Goal: Task Accomplishment & Management: Manage account settings

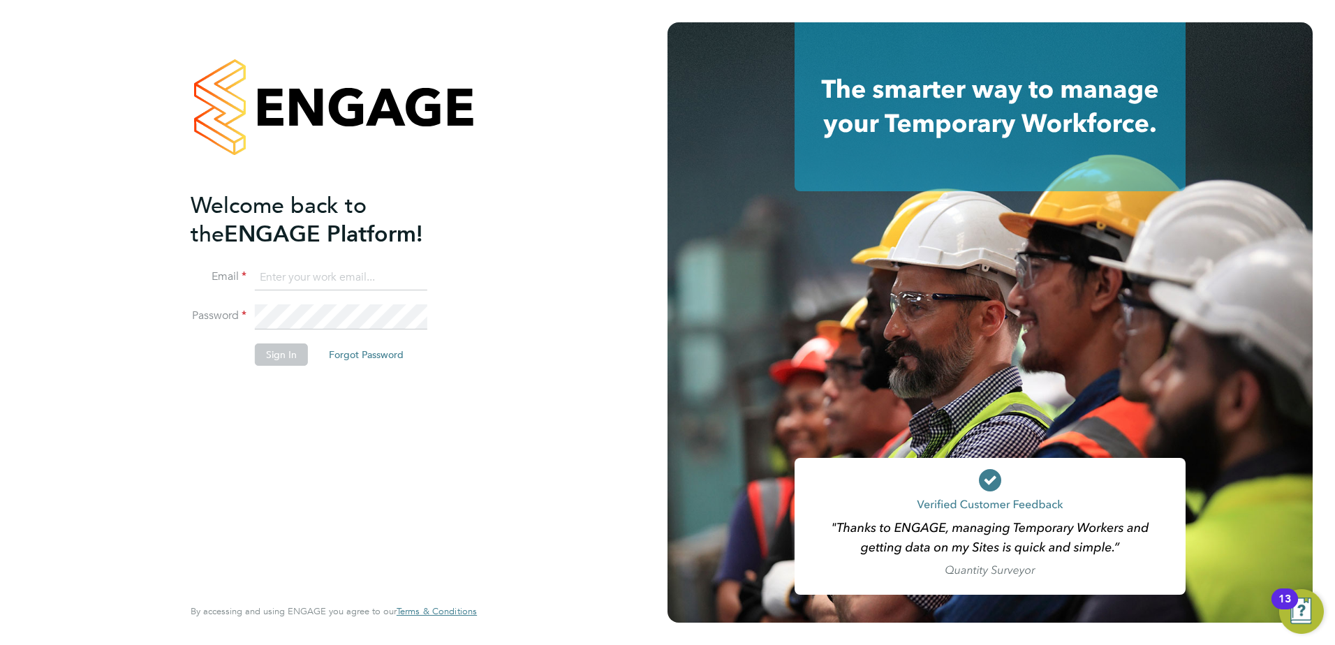
type input "kerry.asawla@thornbaker.co.uk"
click at [295, 356] on button "Sign In" at bounding box center [281, 354] width 53 height 22
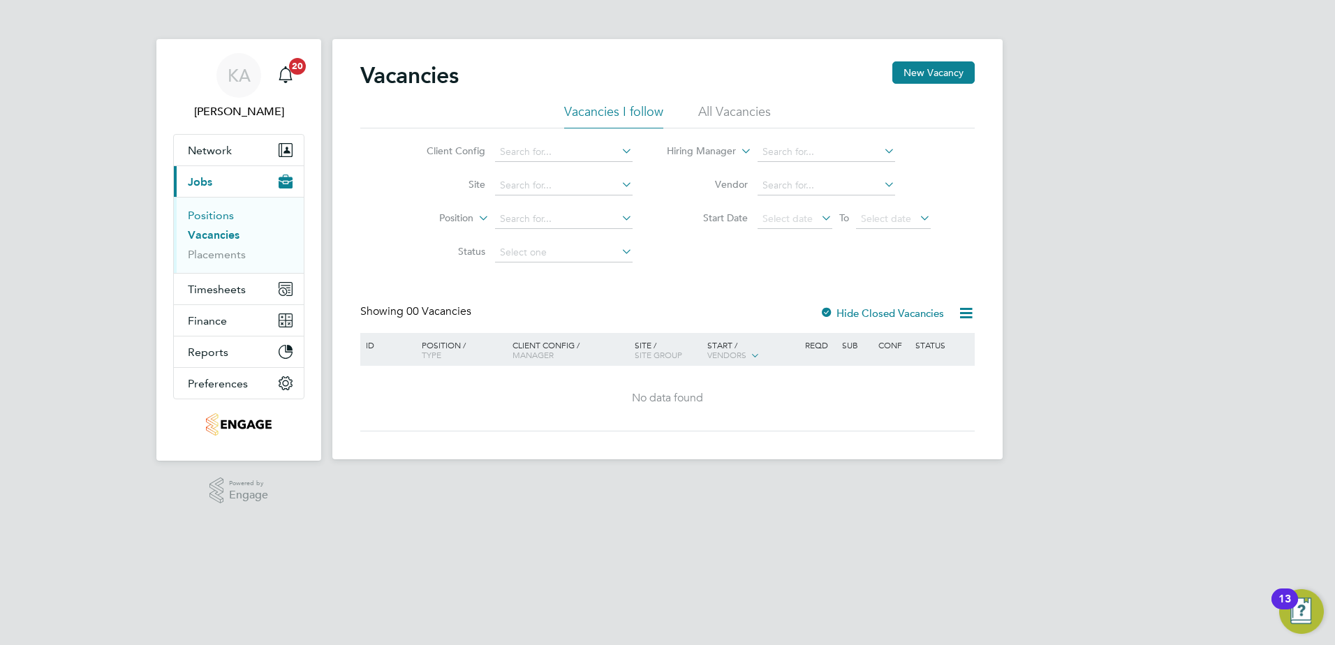
click at [230, 216] on link "Positions" at bounding box center [211, 215] width 46 height 13
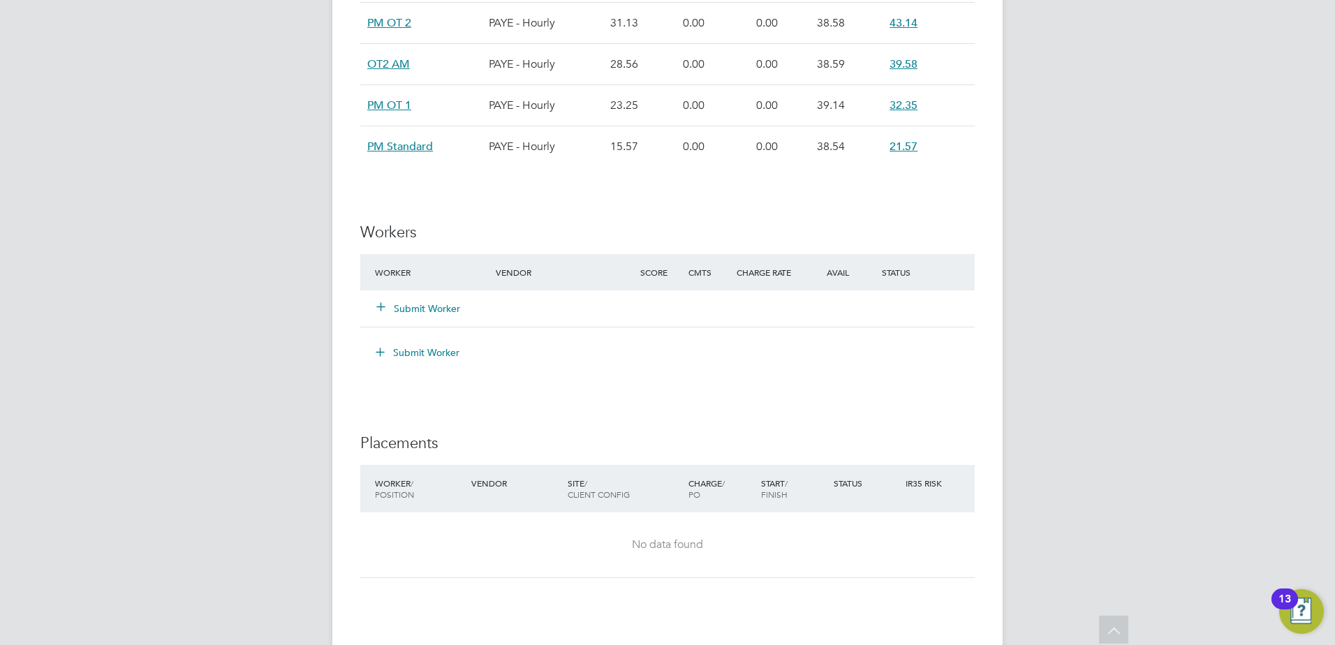
scroll to position [1187, 0]
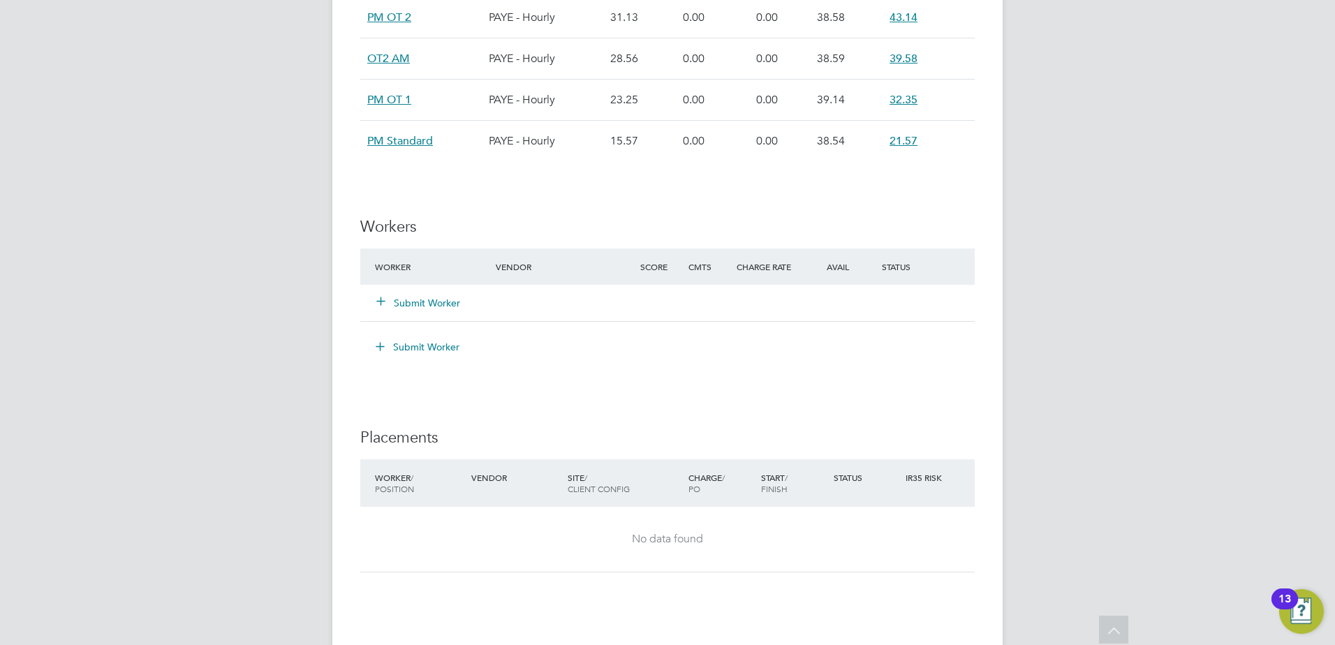
click at [432, 300] on button "Submit Worker" at bounding box center [419, 303] width 84 height 14
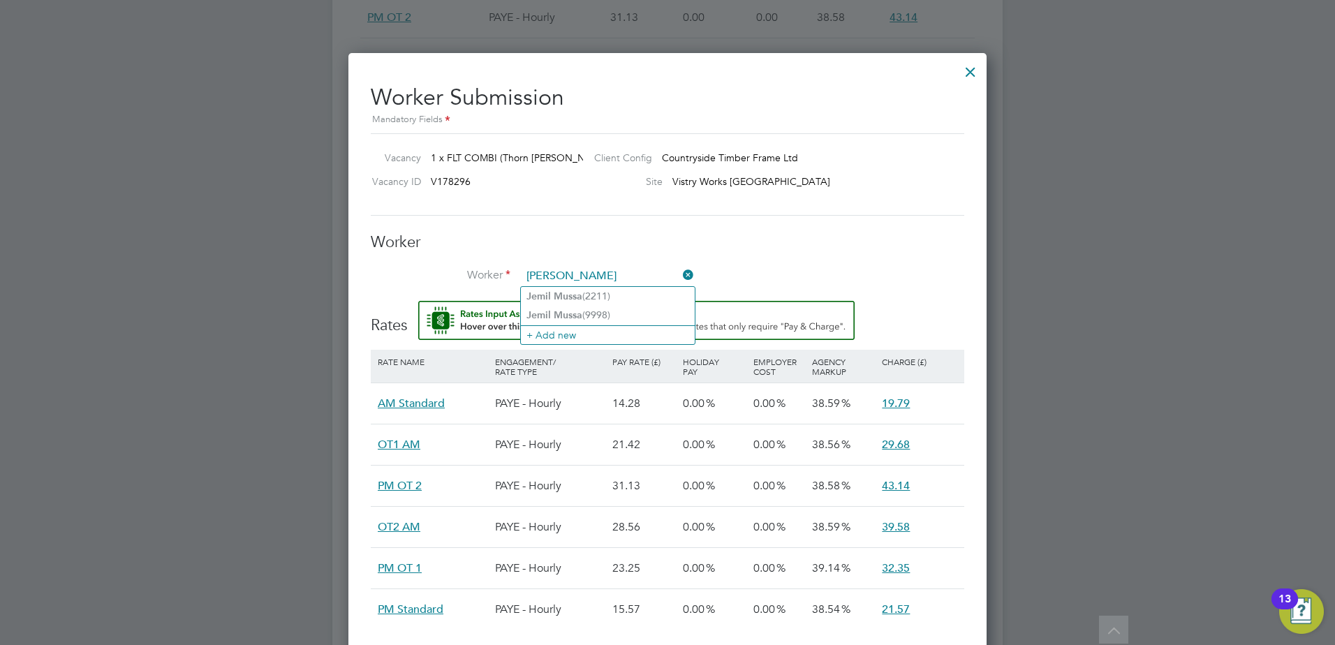
type input "jemil mussa"
click at [969, 72] on div at bounding box center [970, 68] width 25 height 25
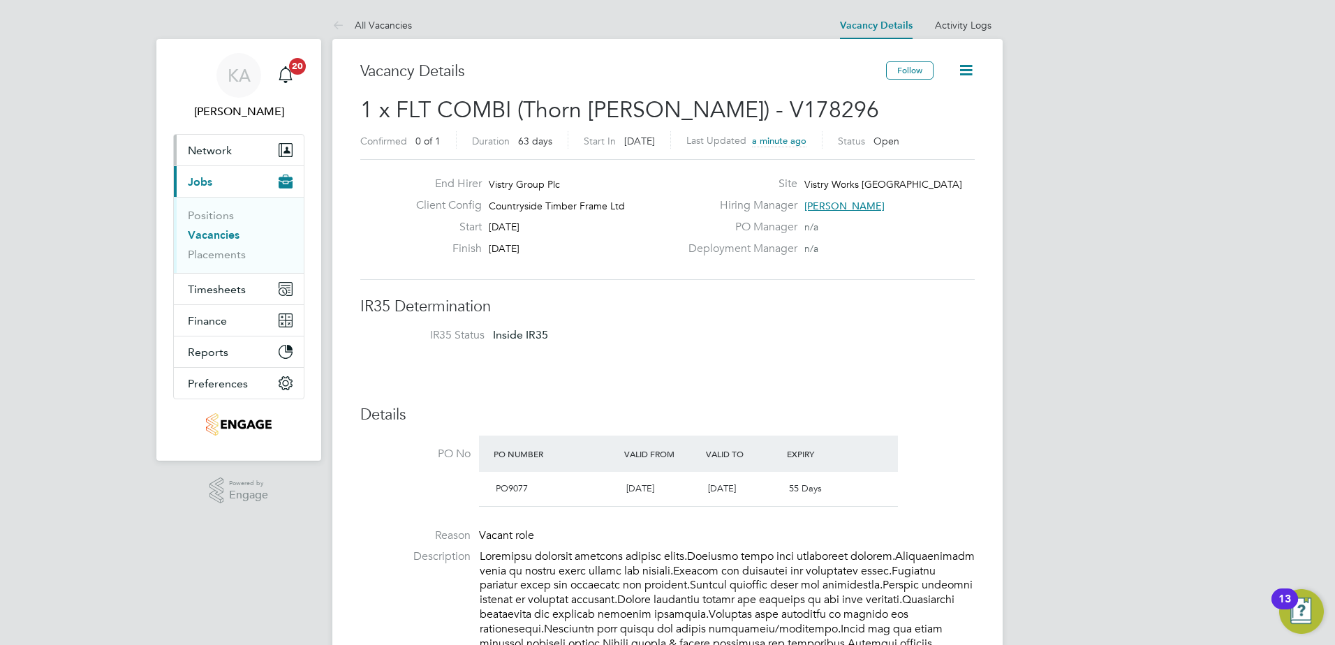
click at [205, 144] on span "Network" at bounding box center [210, 150] width 44 height 13
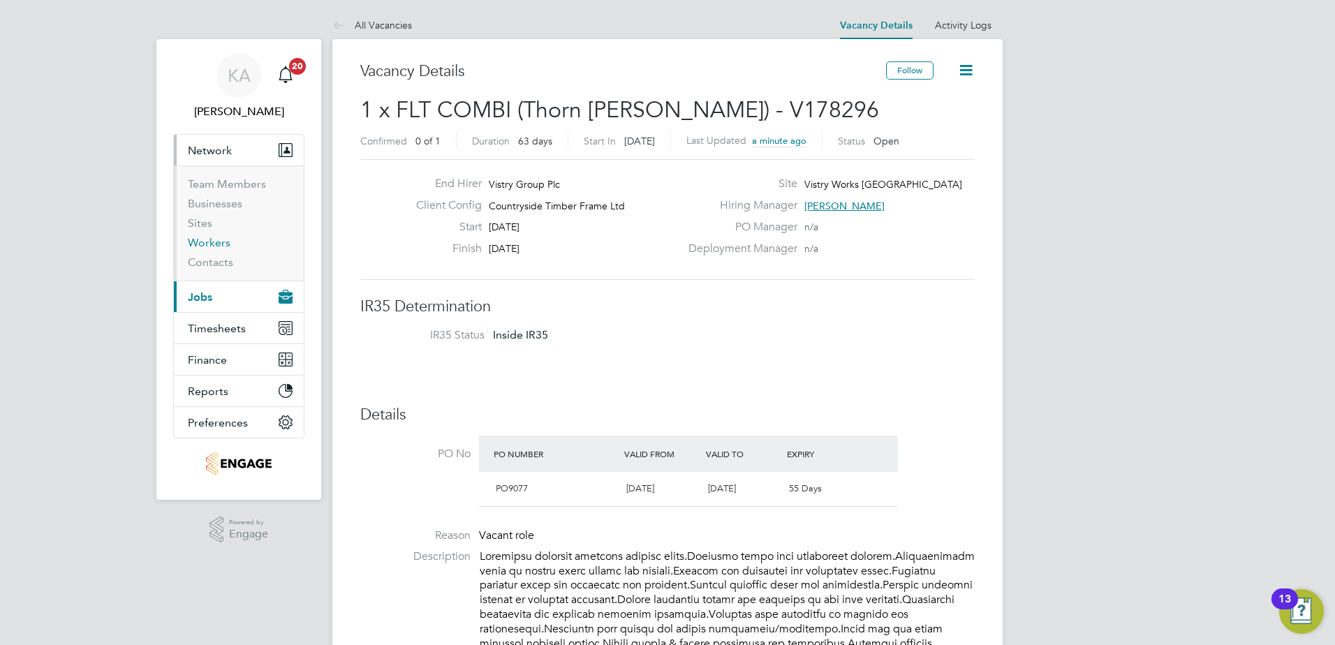
click at [201, 242] on link "Workers" at bounding box center [209, 242] width 43 height 13
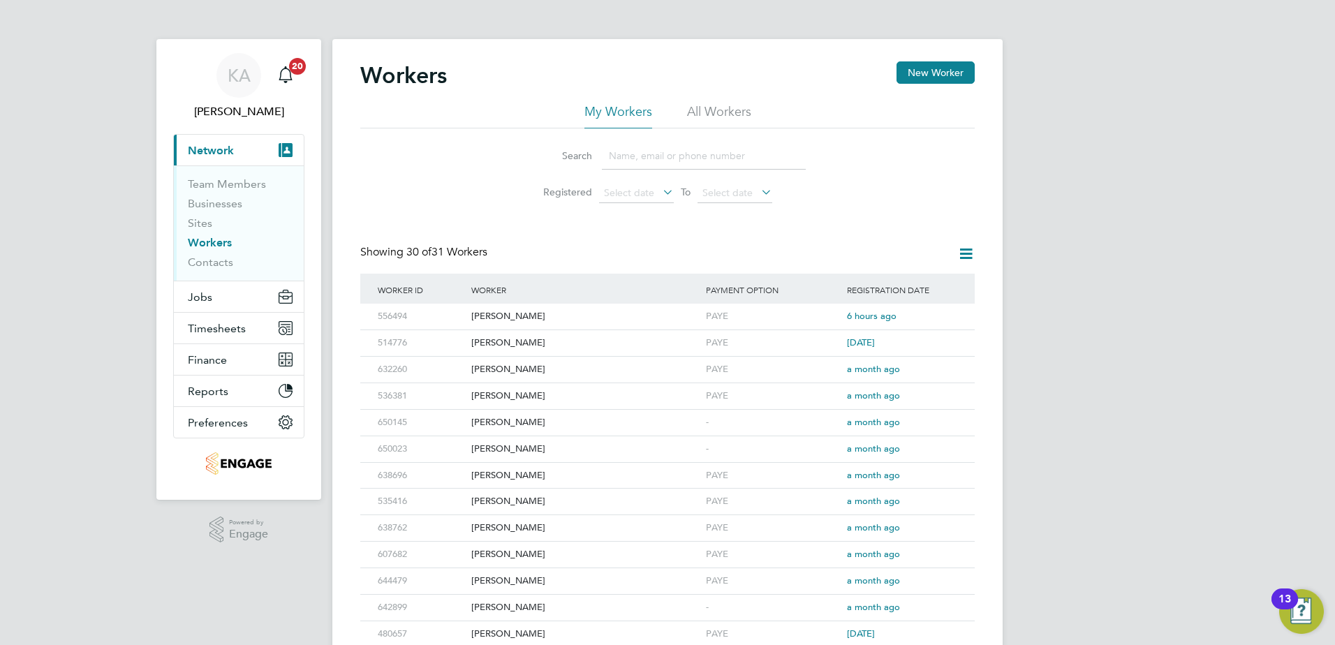
click at [644, 155] on input at bounding box center [704, 155] width 204 height 27
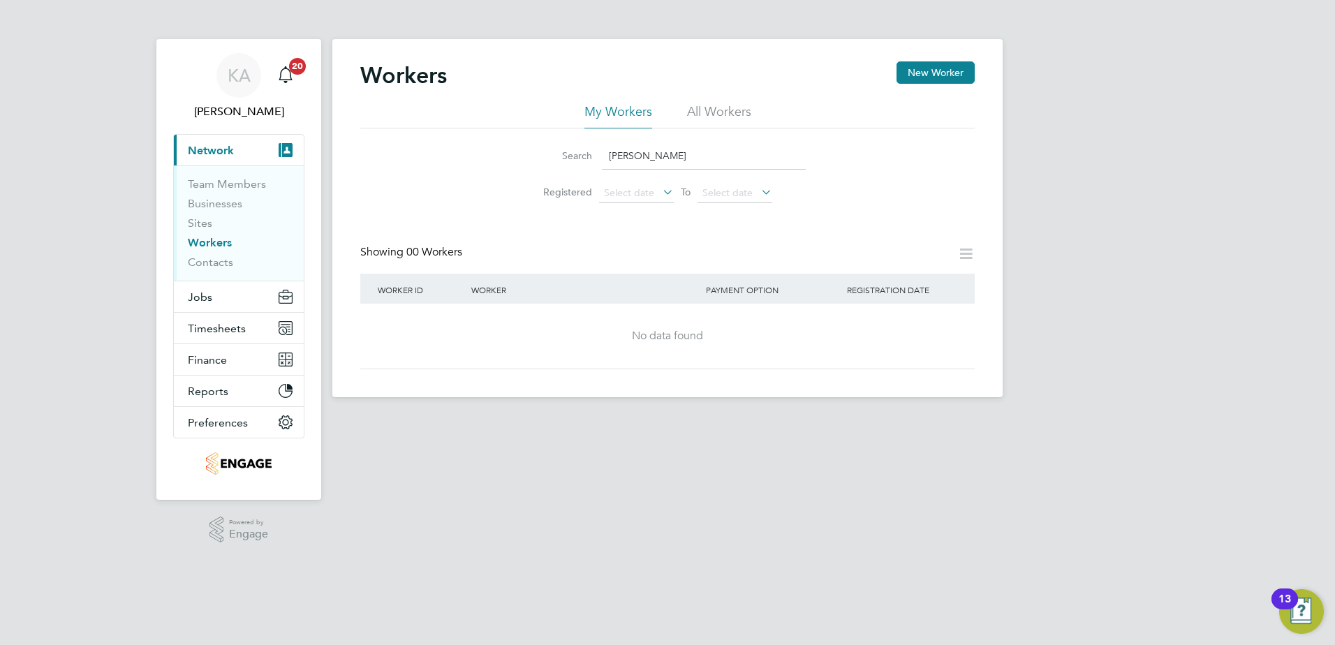
click at [601, 110] on li "My Workers" at bounding box center [618, 115] width 68 height 25
click at [709, 161] on input "jemil mussa" at bounding box center [704, 155] width 204 height 27
type input "jemil mus"
click at [697, 114] on li "All Workers" at bounding box center [719, 115] width 64 height 25
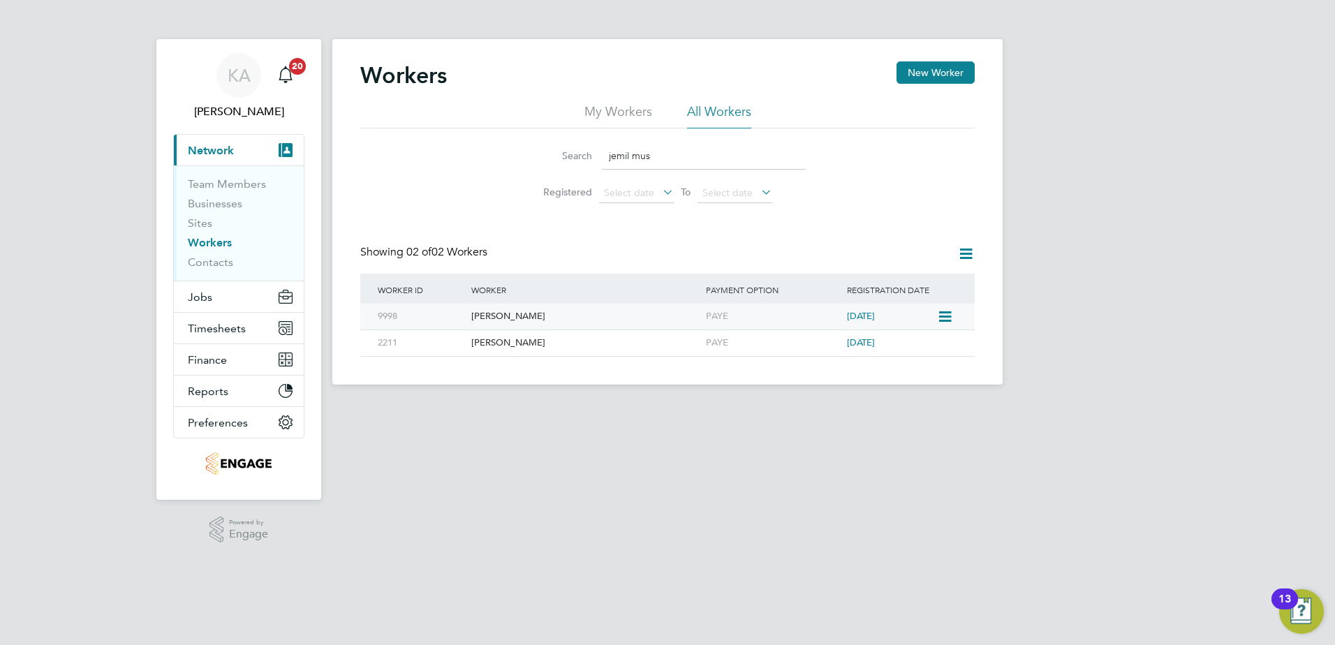
click at [483, 314] on div "Jemil Mussa" at bounding box center [585, 317] width 235 height 26
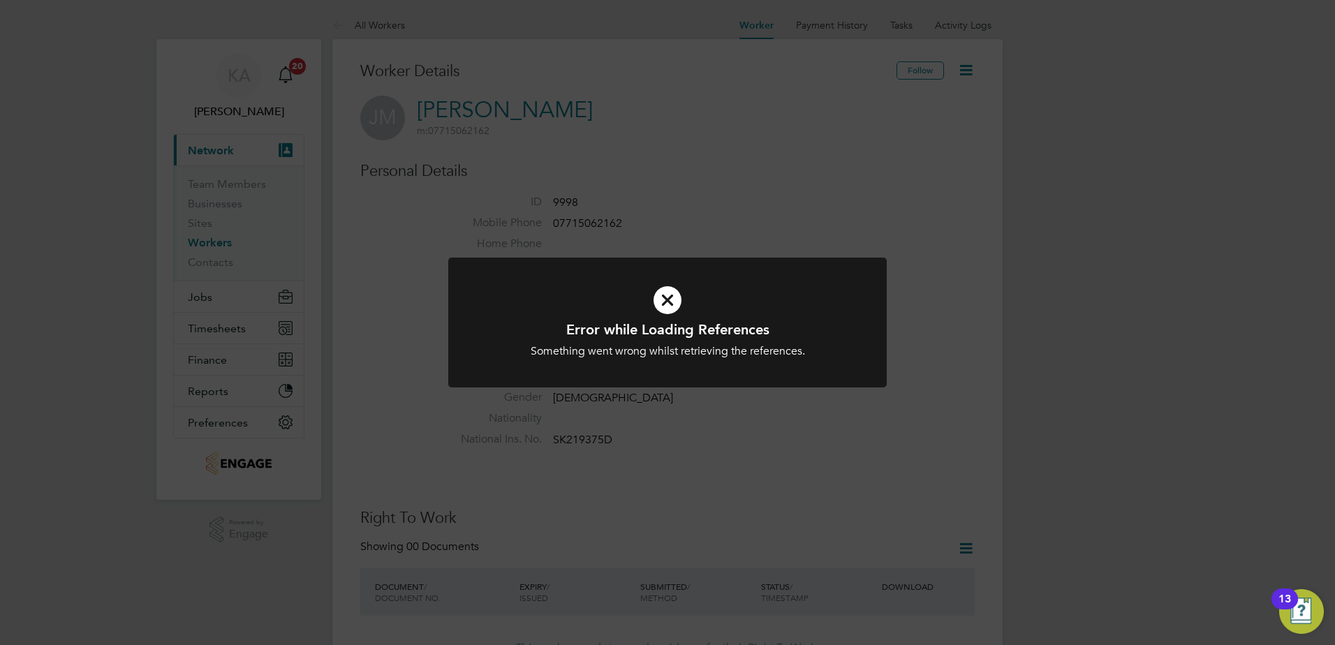
click at [671, 290] on icon at bounding box center [667, 300] width 363 height 54
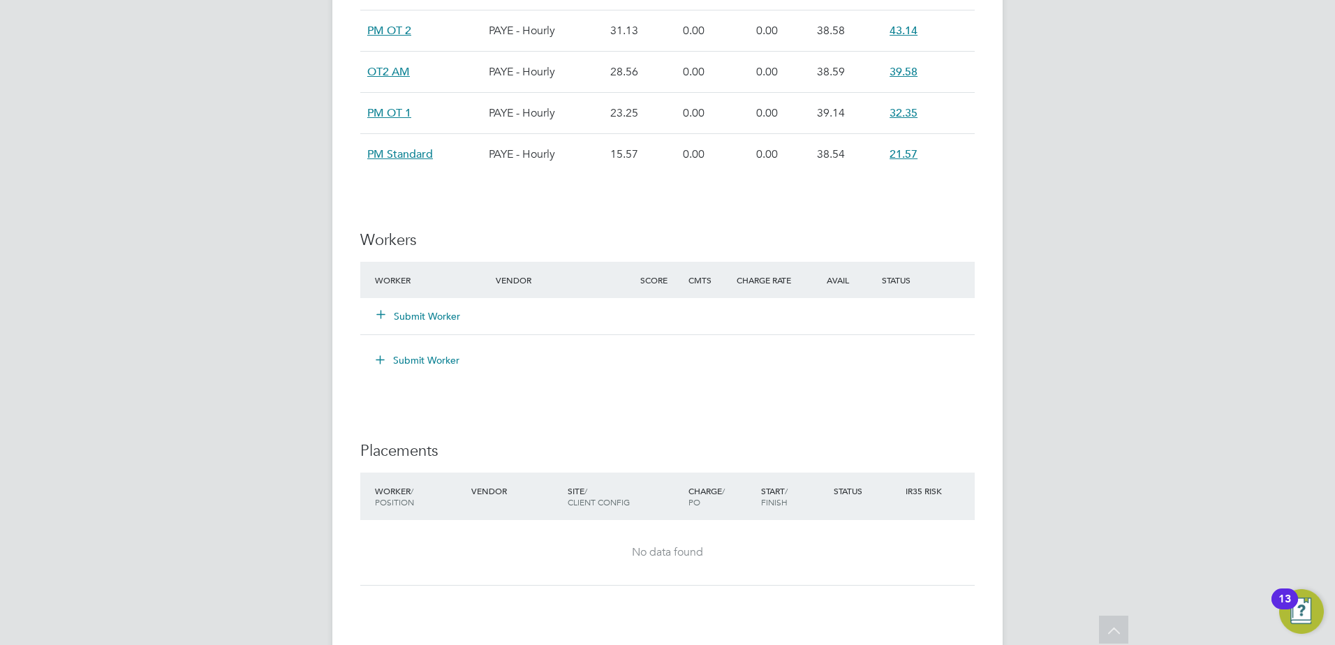
scroll to position [1187, 0]
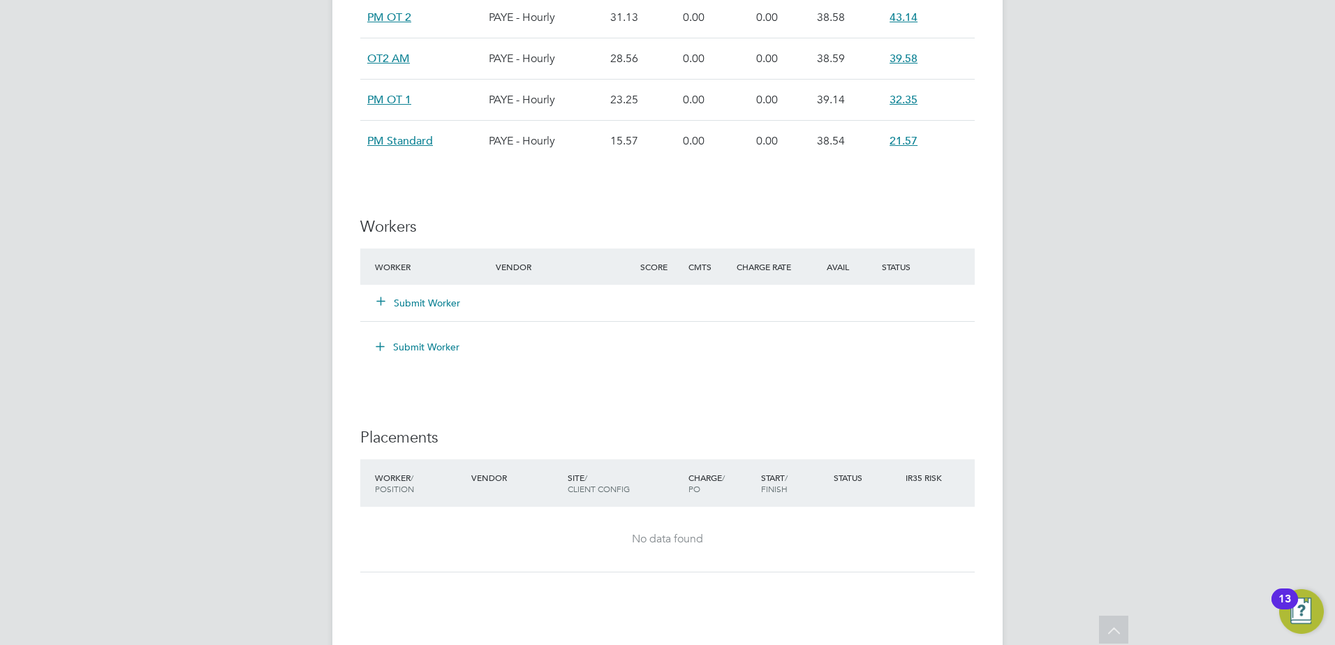
click at [439, 304] on button "Submit Worker" at bounding box center [419, 303] width 84 height 14
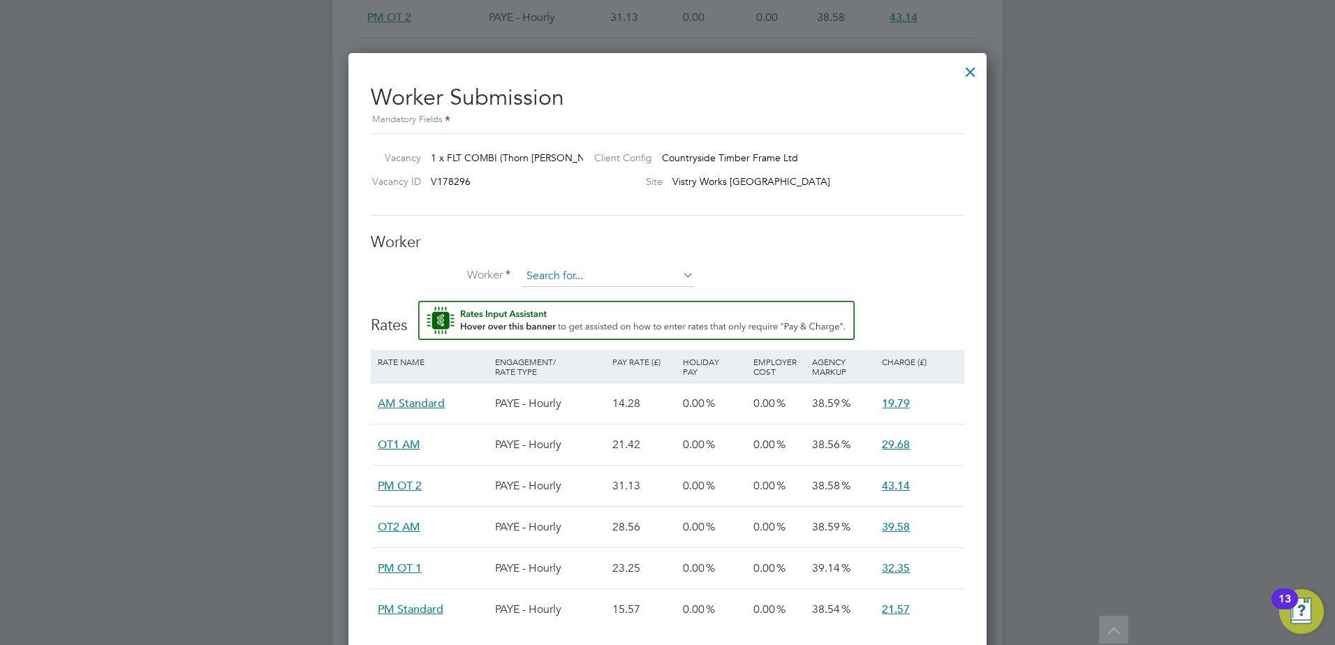
click at [556, 274] on input at bounding box center [607, 276] width 172 height 21
click at [547, 316] on b "Jemil" at bounding box center [538, 315] width 24 height 12
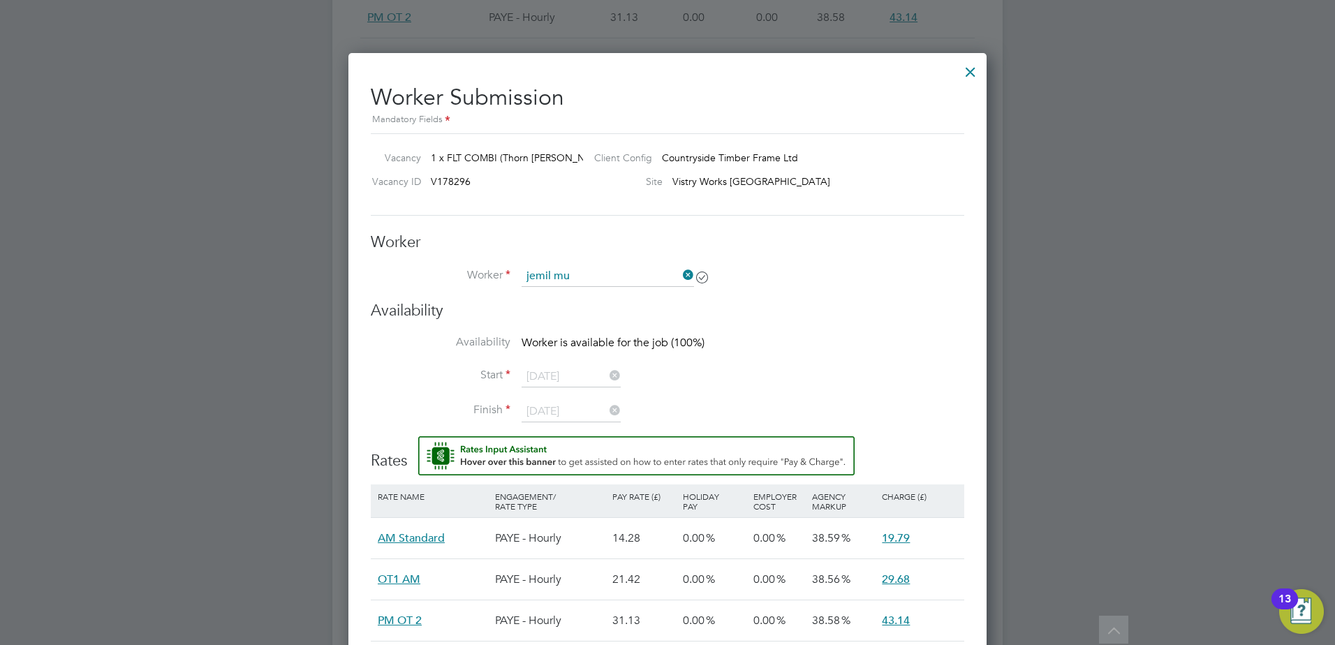
type input "Jemil Mussa (9998)"
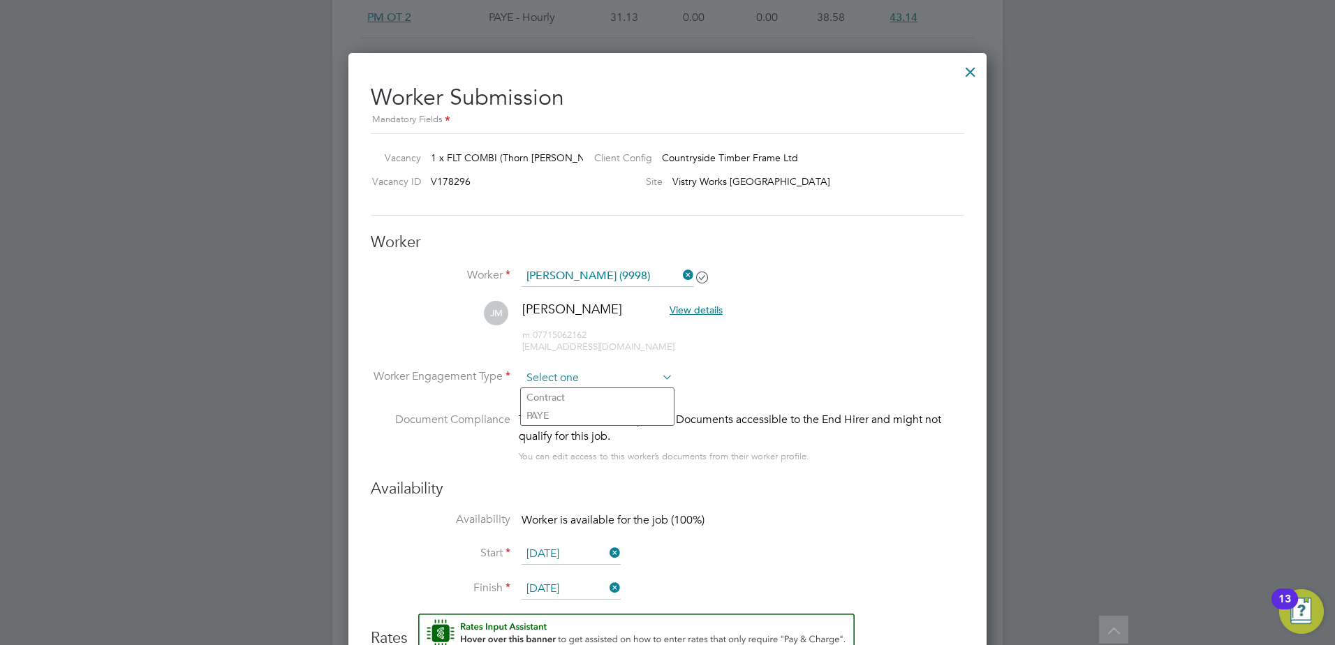
click at [552, 381] on input at bounding box center [596, 378] width 151 height 21
click at [547, 413] on li "PAYE" at bounding box center [597, 415] width 153 height 18
type input "PAYE"
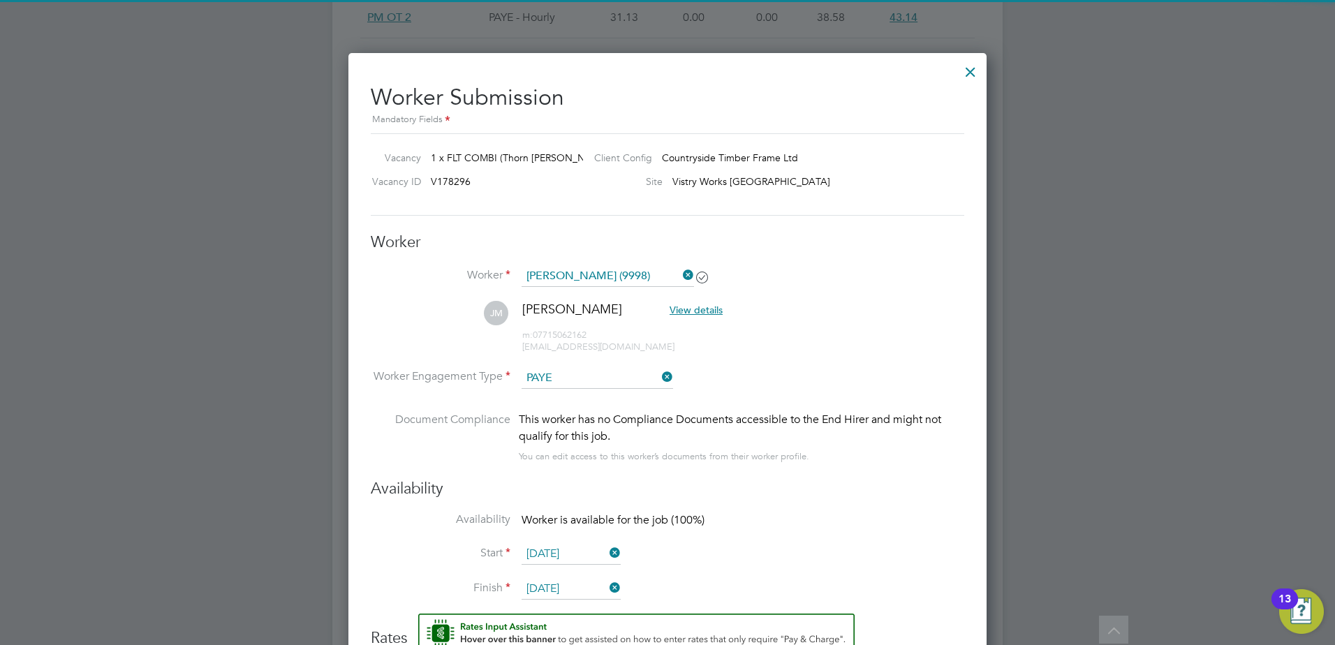
click at [887, 295] on li "Worker Jemil Mussa (9998)" at bounding box center [667, 283] width 593 height 35
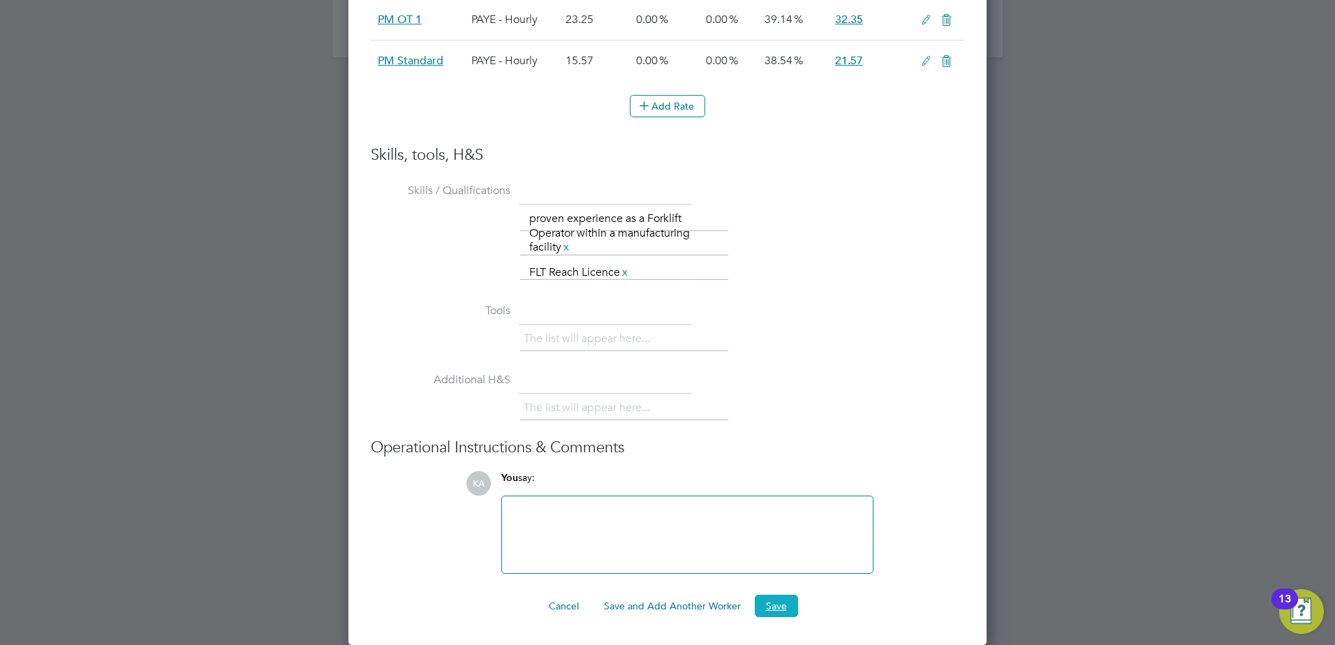
click at [769, 610] on button "Save" at bounding box center [776, 606] width 43 height 22
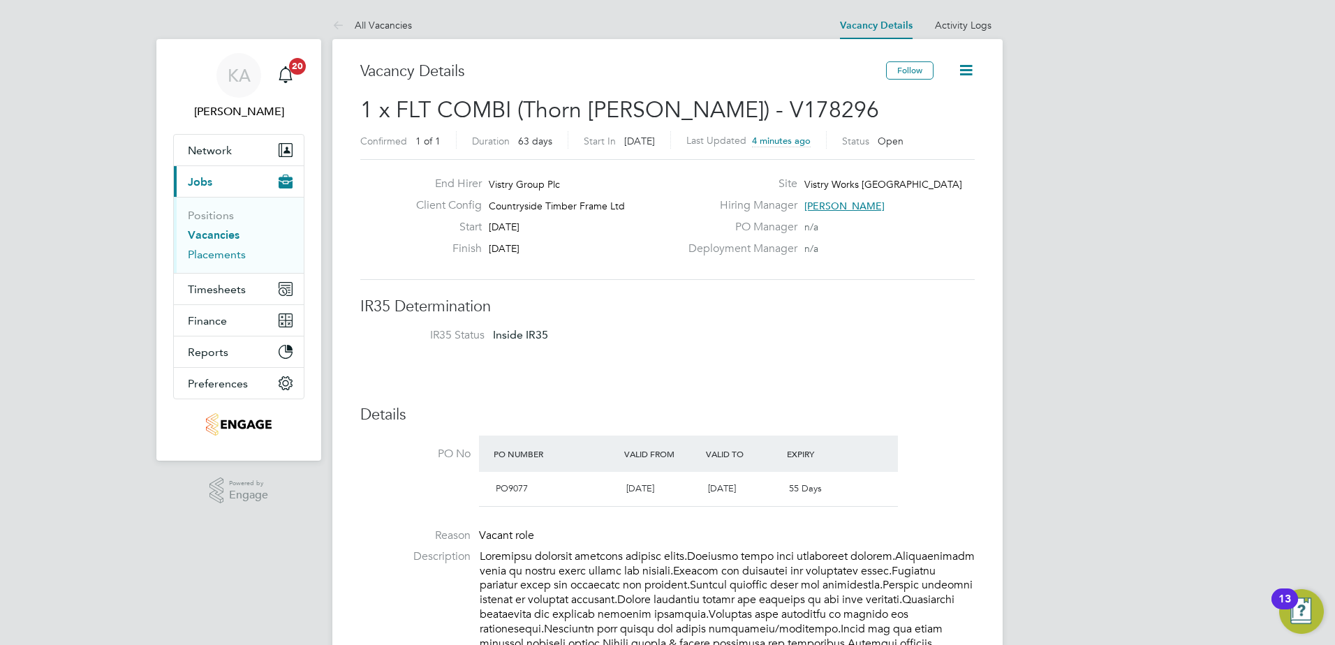
click at [211, 251] on link "Placements" at bounding box center [217, 254] width 58 height 13
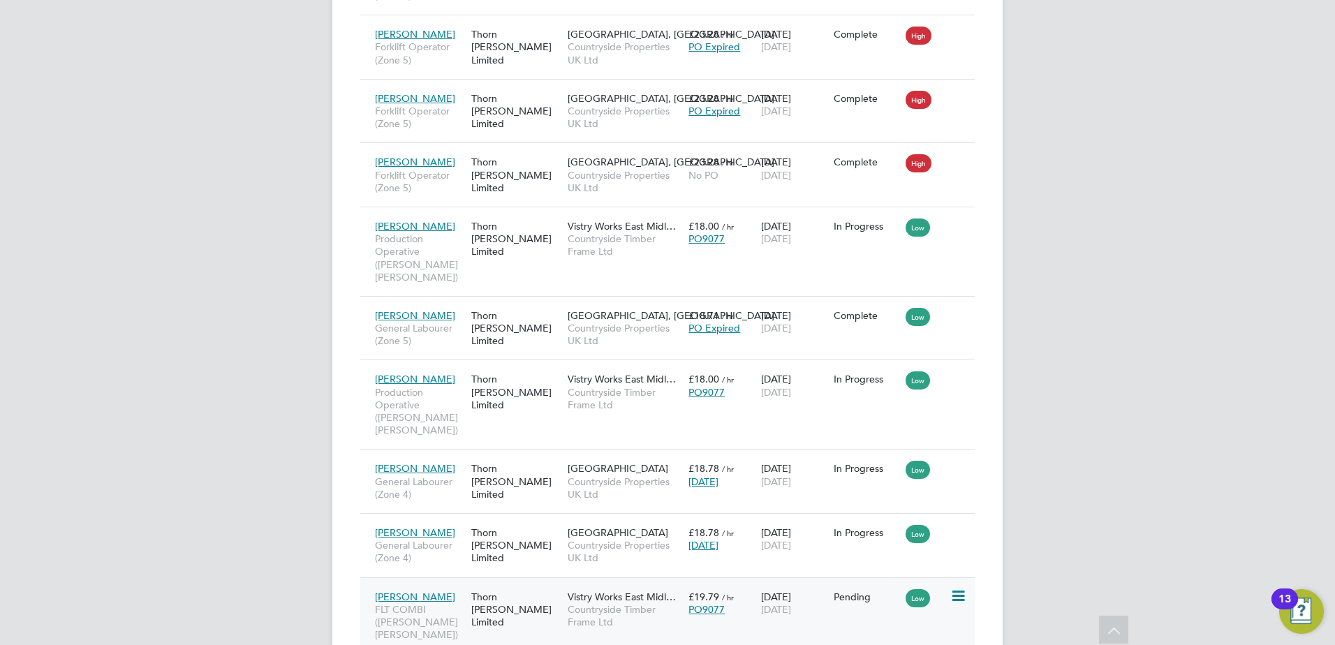
click at [957, 588] on icon at bounding box center [957, 596] width 14 height 17
click at [882, 580] on li "Start" at bounding box center [915, 582] width 99 height 20
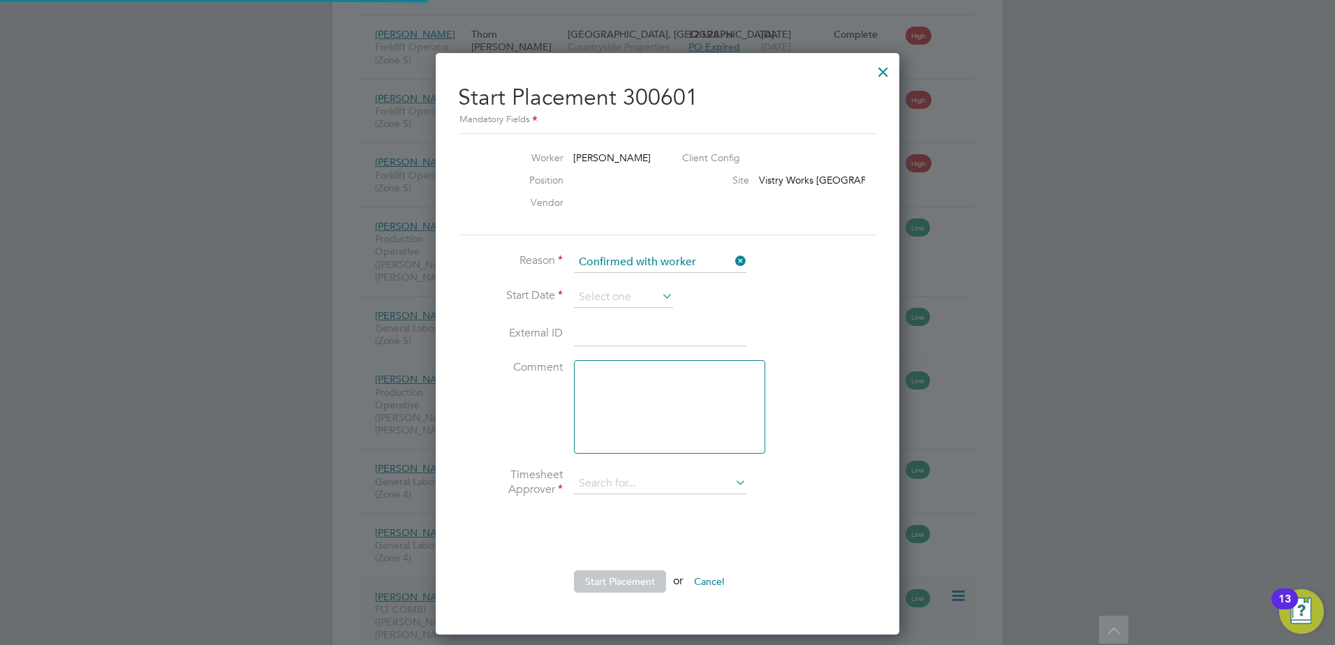
type input "[PERSON_NAME]"
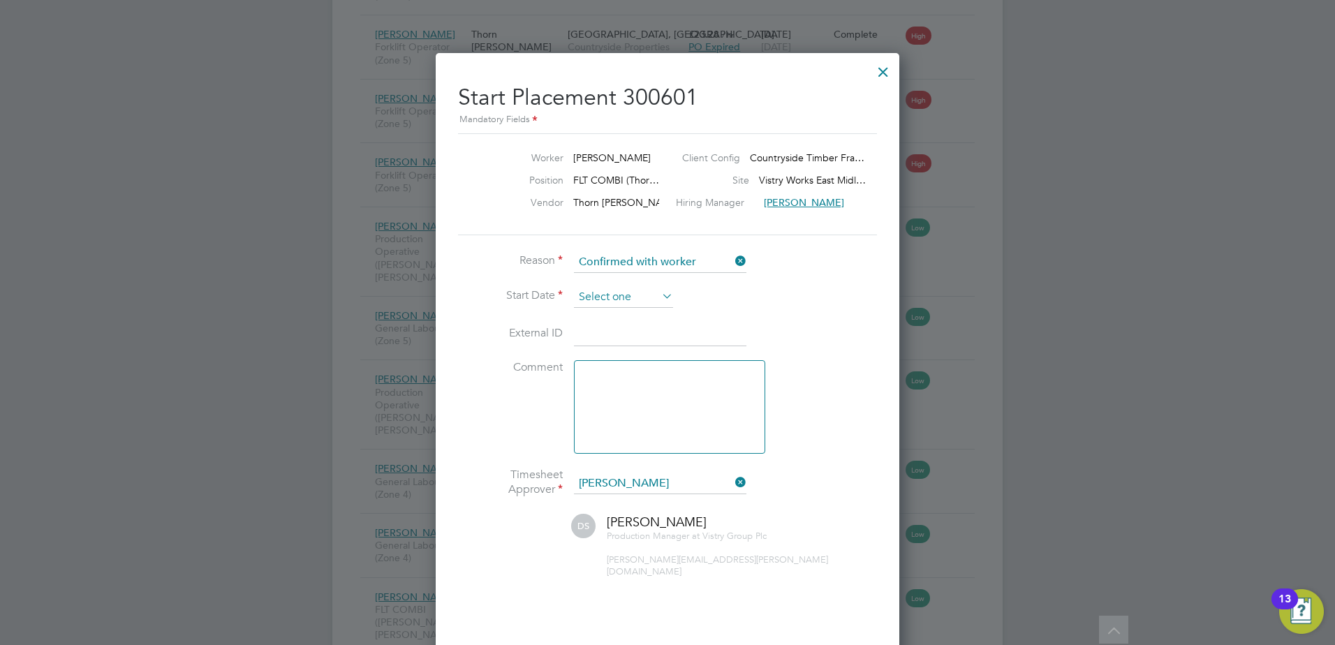
click at [628, 299] on input at bounding box center [623, 297] width 99 height 21
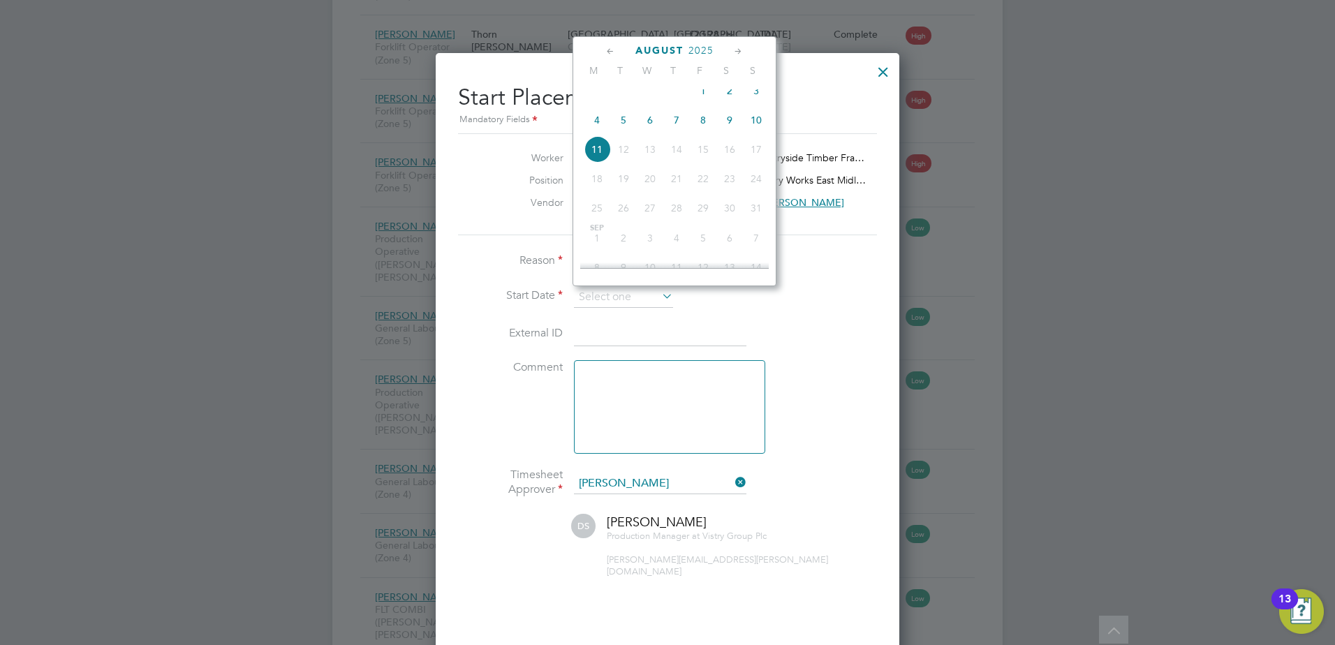
click at [600, 128] on span "4" at bounding box center [597, 120] width 27 height 27
type input "[DATE]"
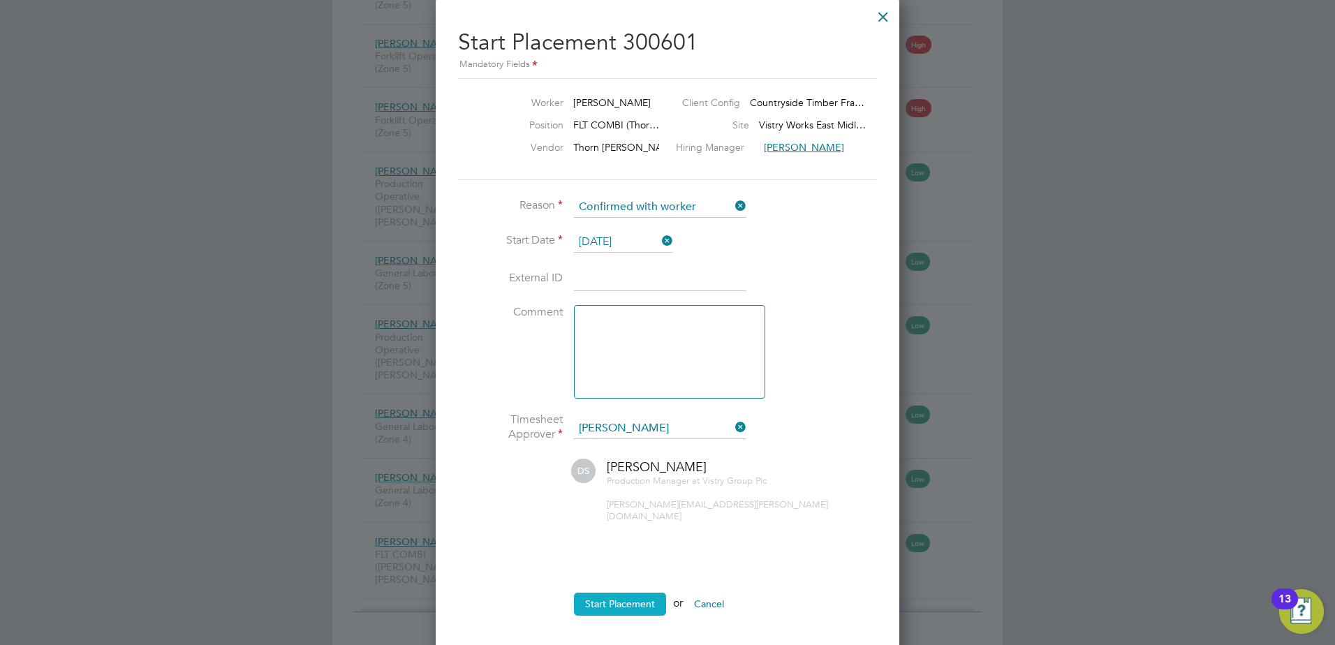
click at [620, 593] on button "Start Placement" at bounding box center [620, 604] width 92 height 22
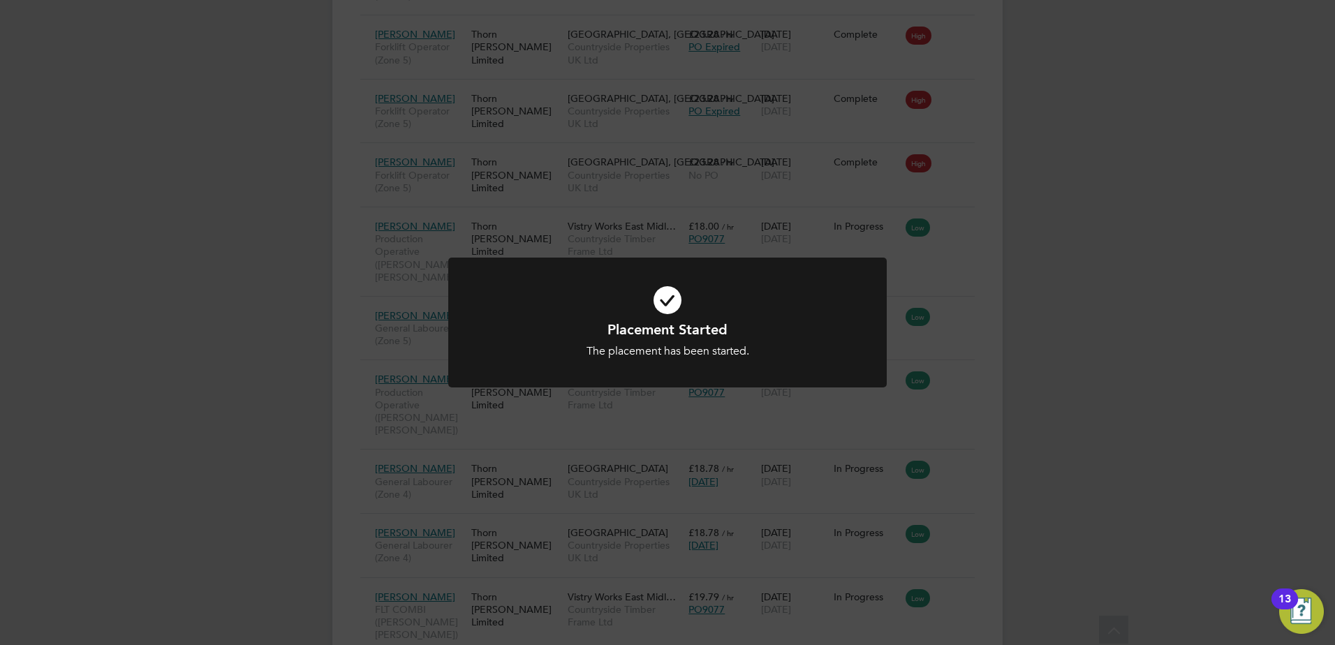
click at [1151, 273] on div "Placement Started The placement has been started. Cancel Okay" at bounding box center [667, 322] width 1335 height 645
